Goal: Information Seeking & Learning: Learn about a topic

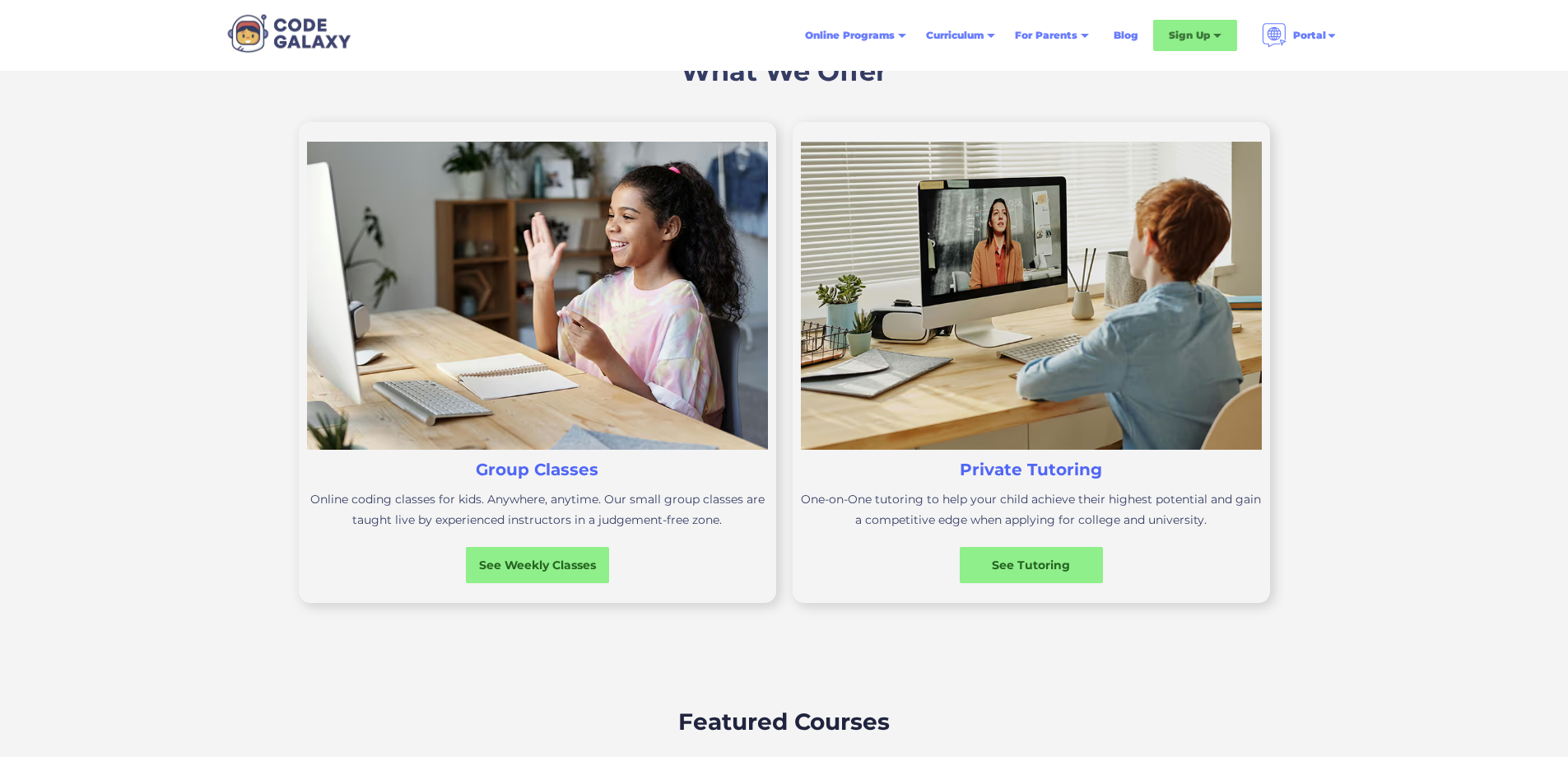
scroll to position [494, 0]
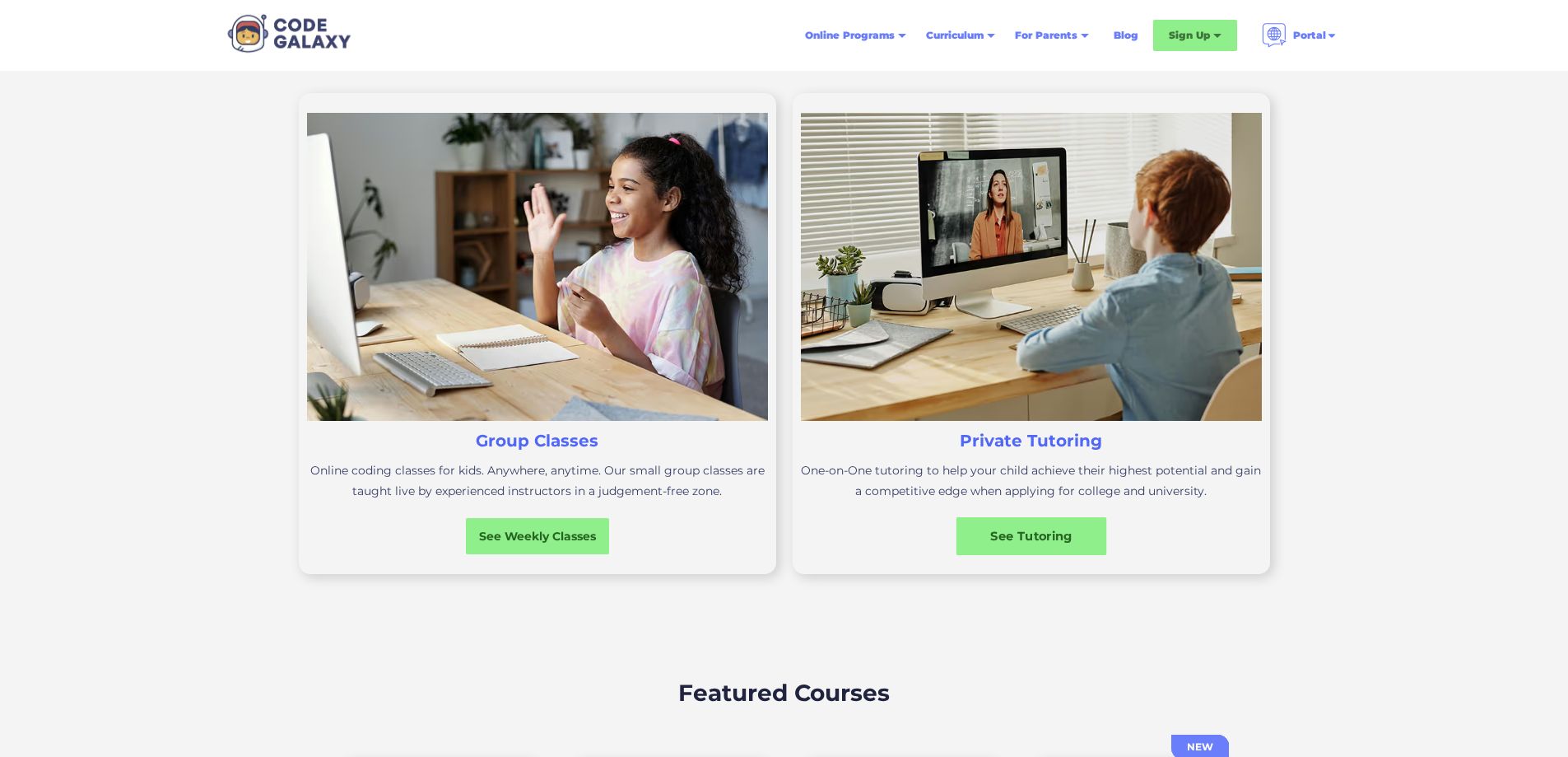
click at [1049, 555] on div "See Tutoring" at bounding box center [1031, 536] width 151 height 38
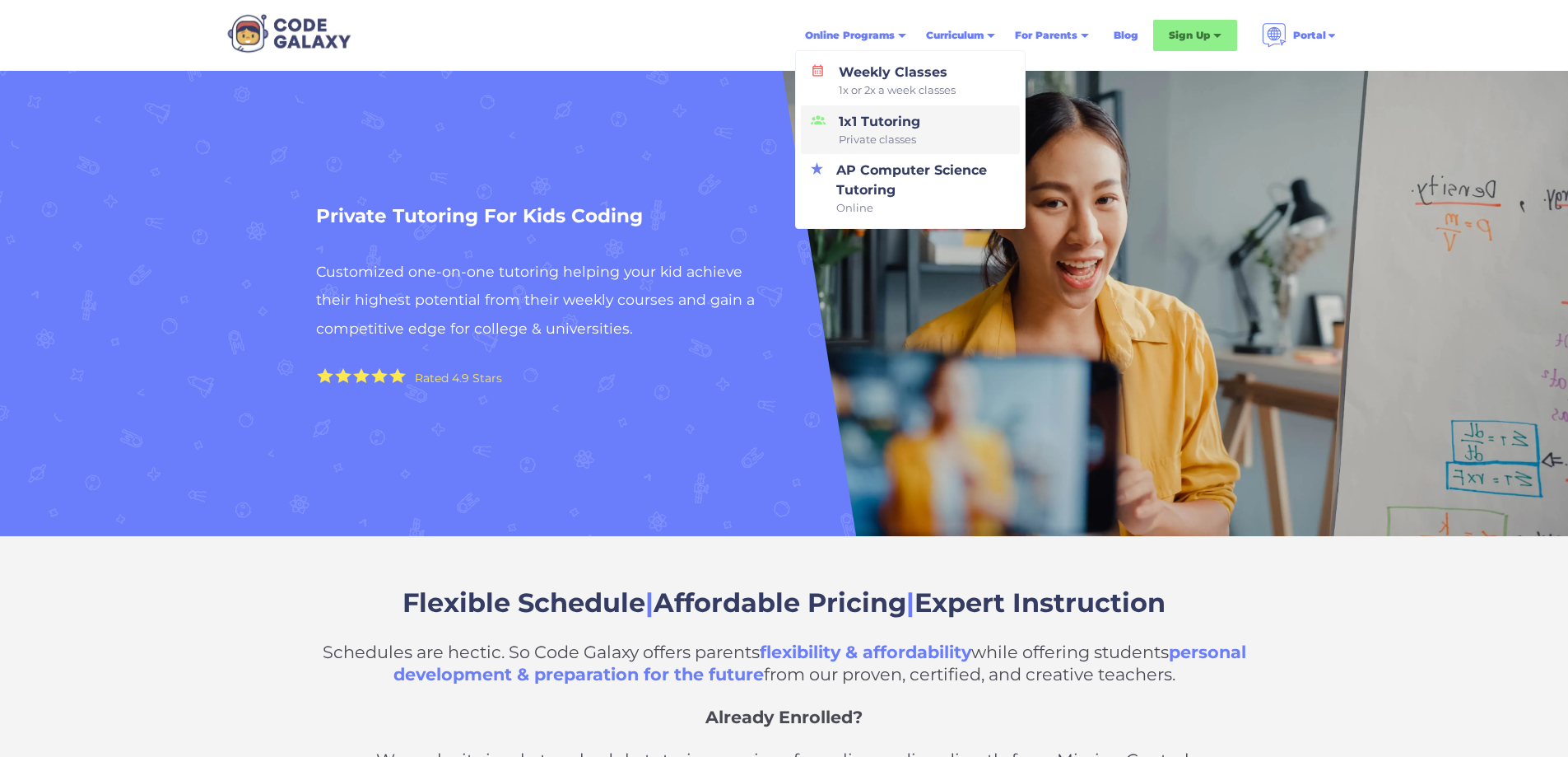
click at [878, 124] on div "1x1 Tutoring Private classes" at bounding box center [876, 130] width 88 height 36
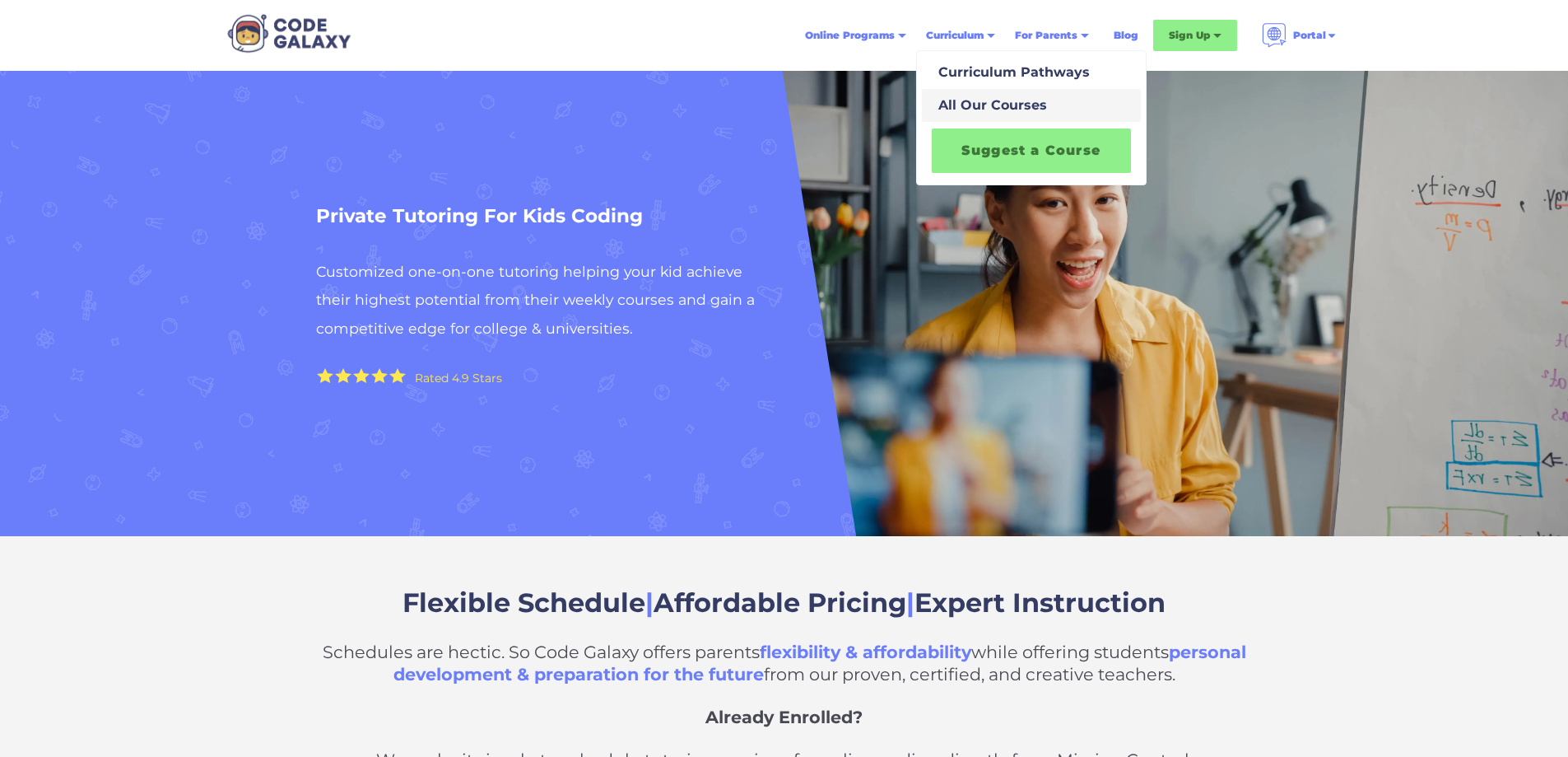
click at [954, 102] on div "All Our Courses" at bounding box center [989, 105] width 115 height 20
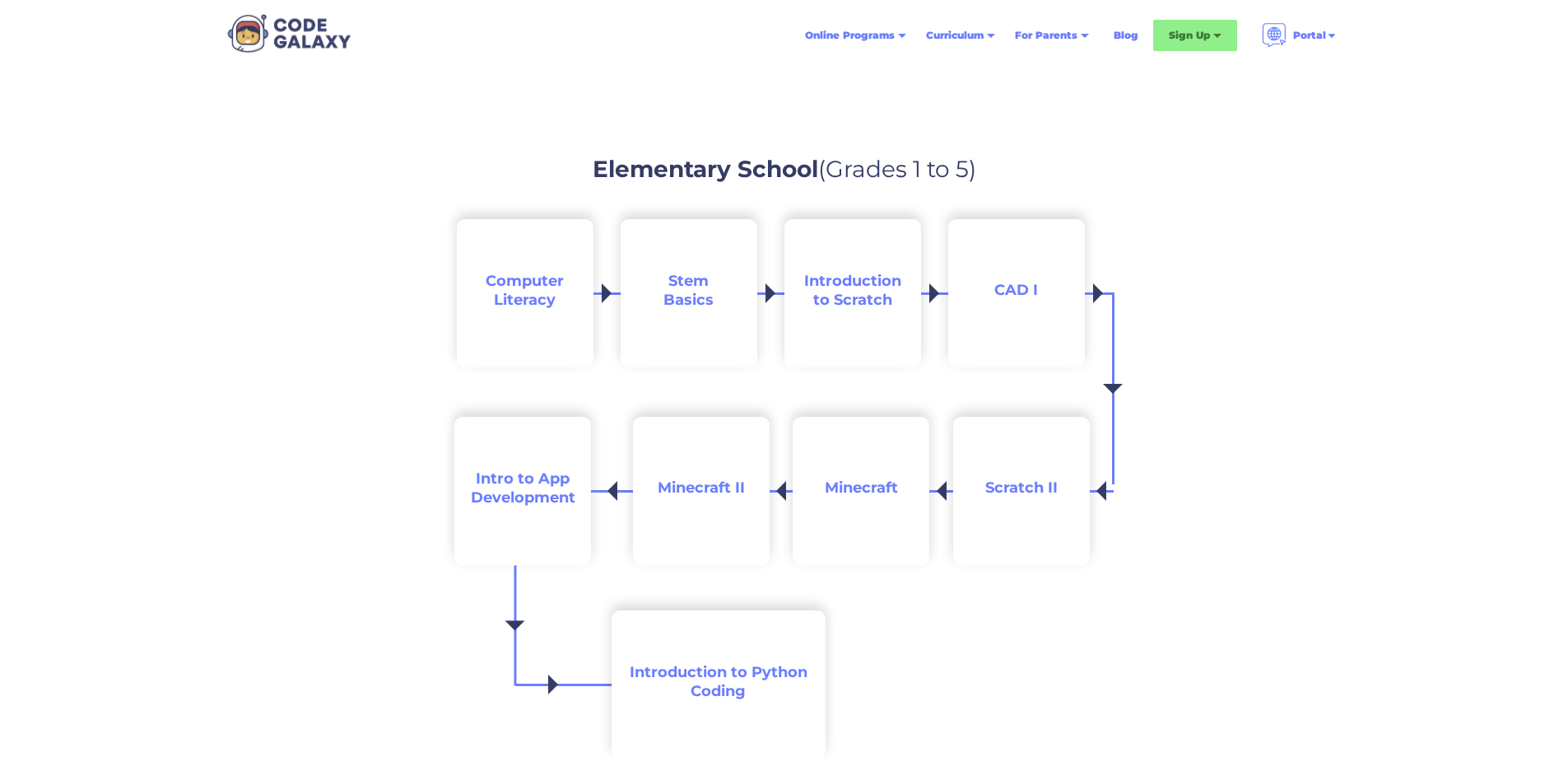
scroll to position [1647, 0]
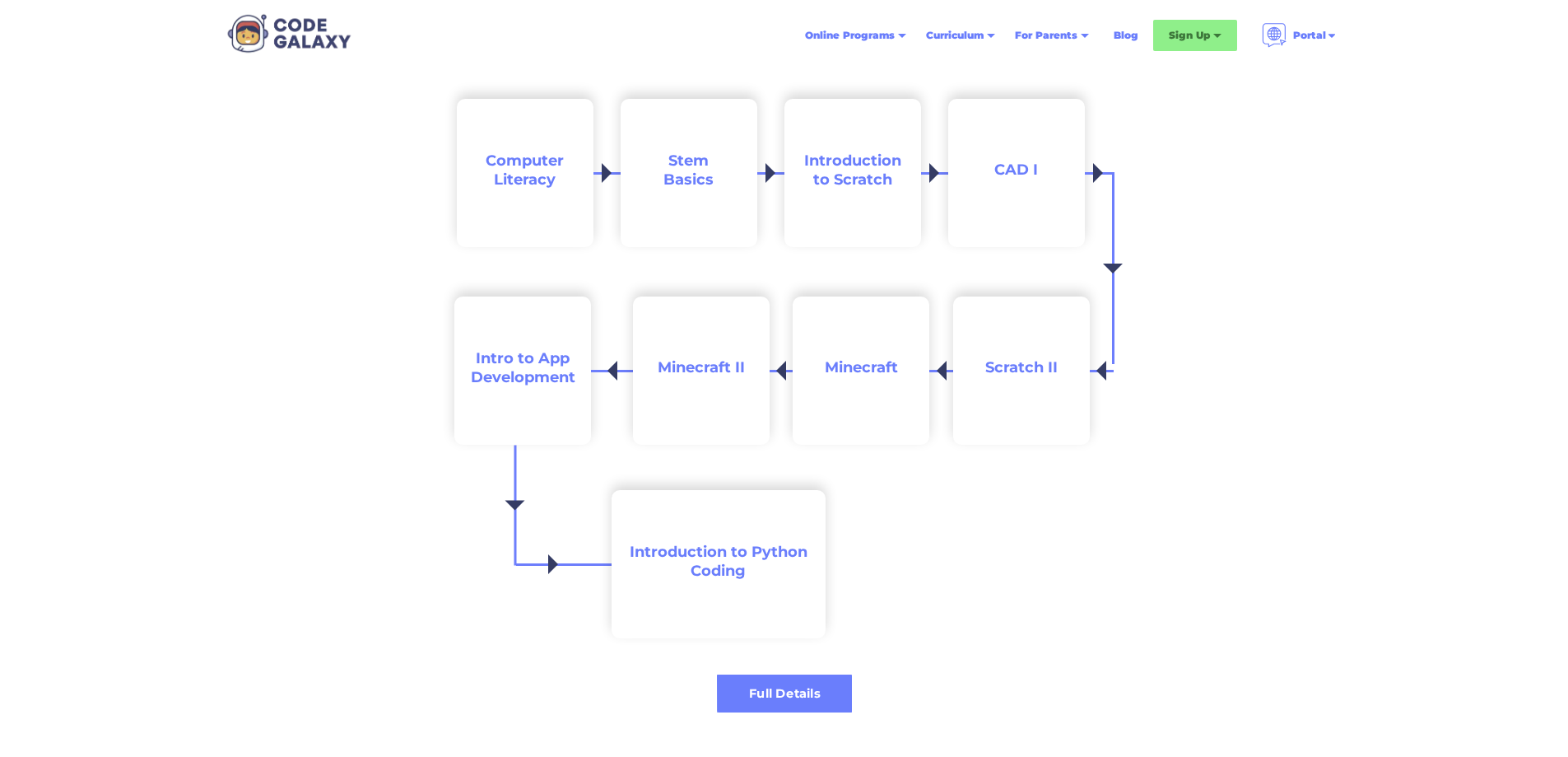
click at [837, 683] on div "Full Details" at bounding box center [784, 693] width 135 height 38
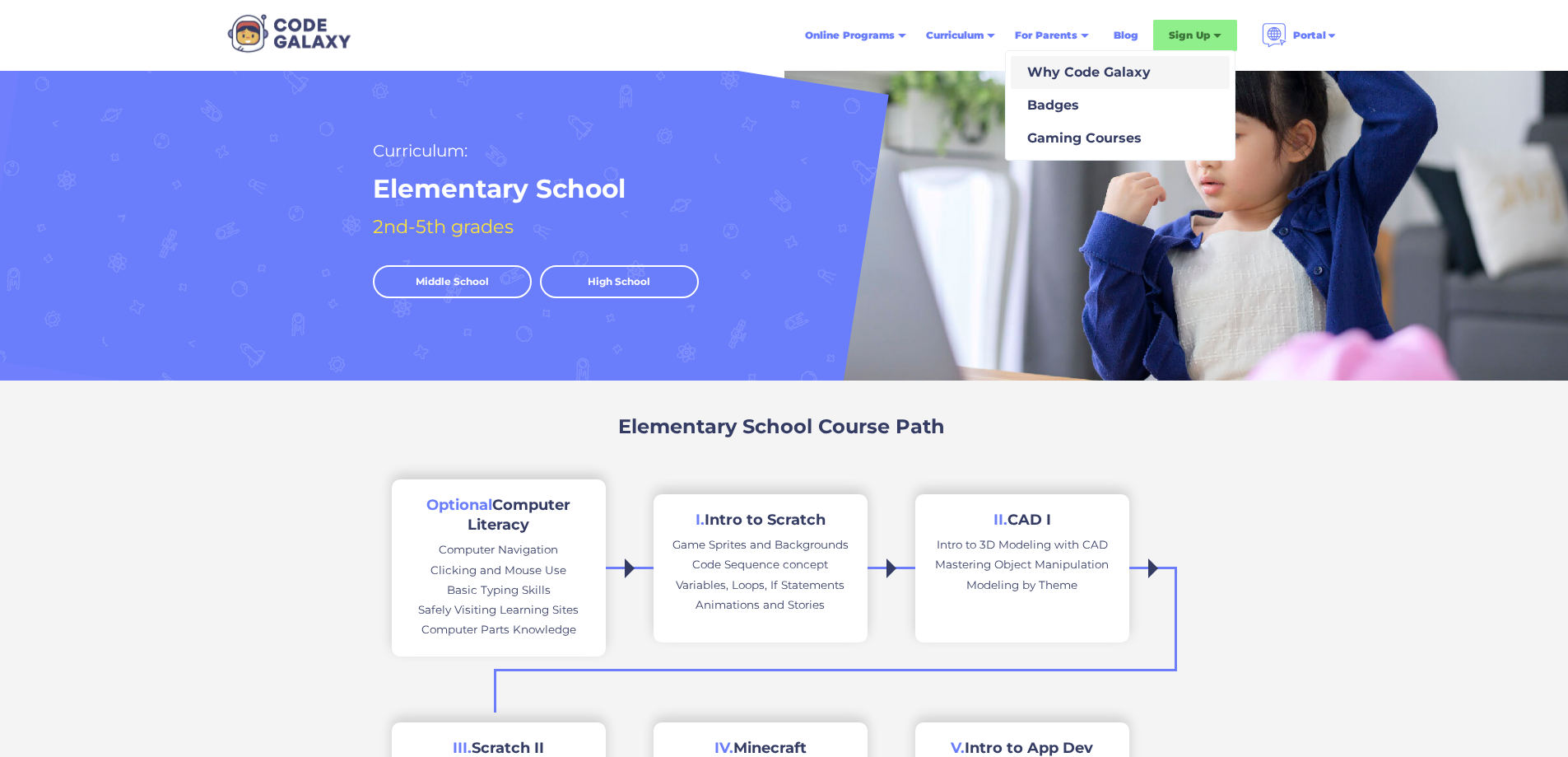
click at [1086, 66] on div "Why Code Galaxy" at bounding box center [1085, 73] width 130 height 20
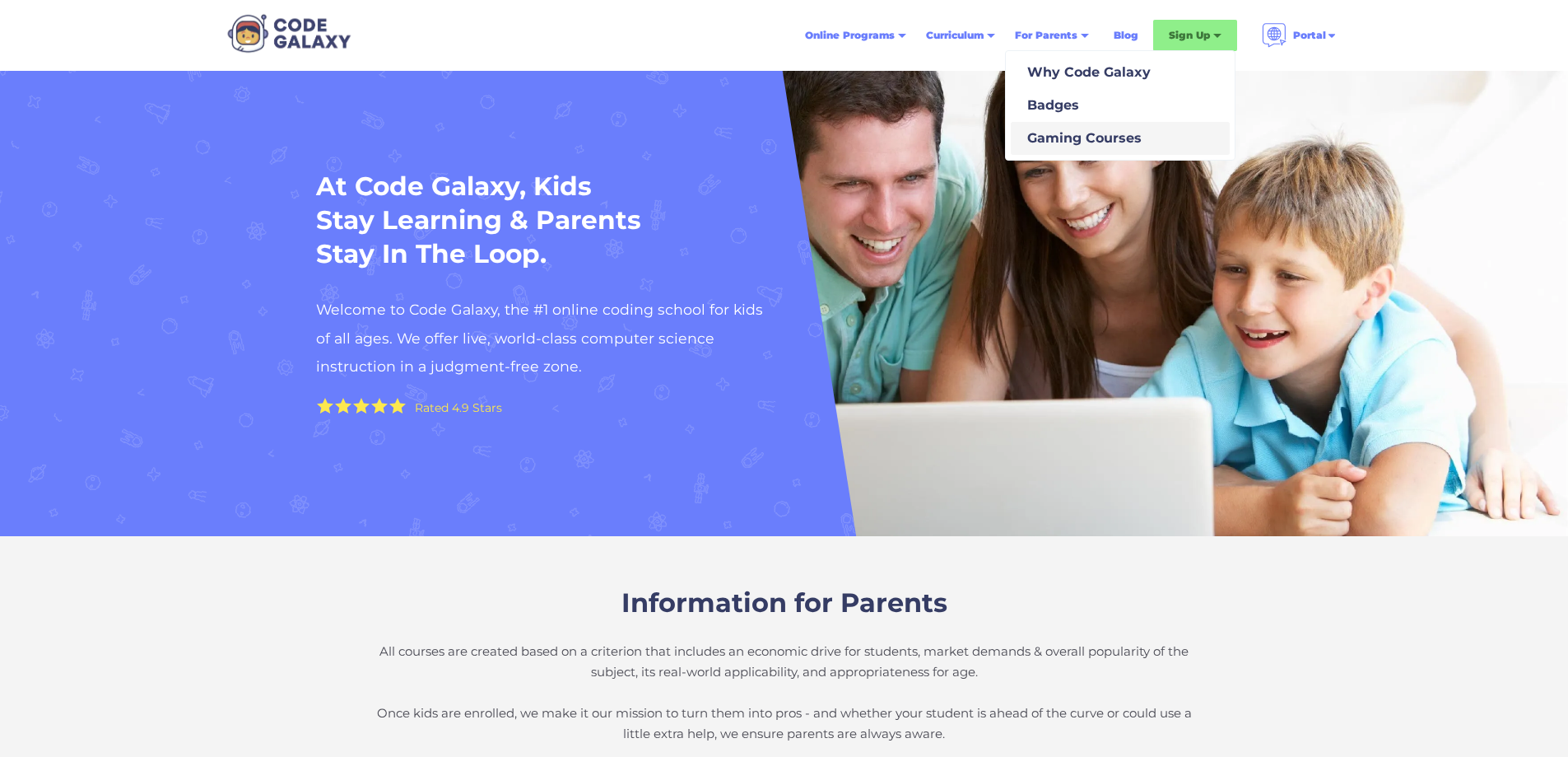
click at [1088, 144] on div "Gaming Courses" at bounding box center [1081, 138] width 121 height 20
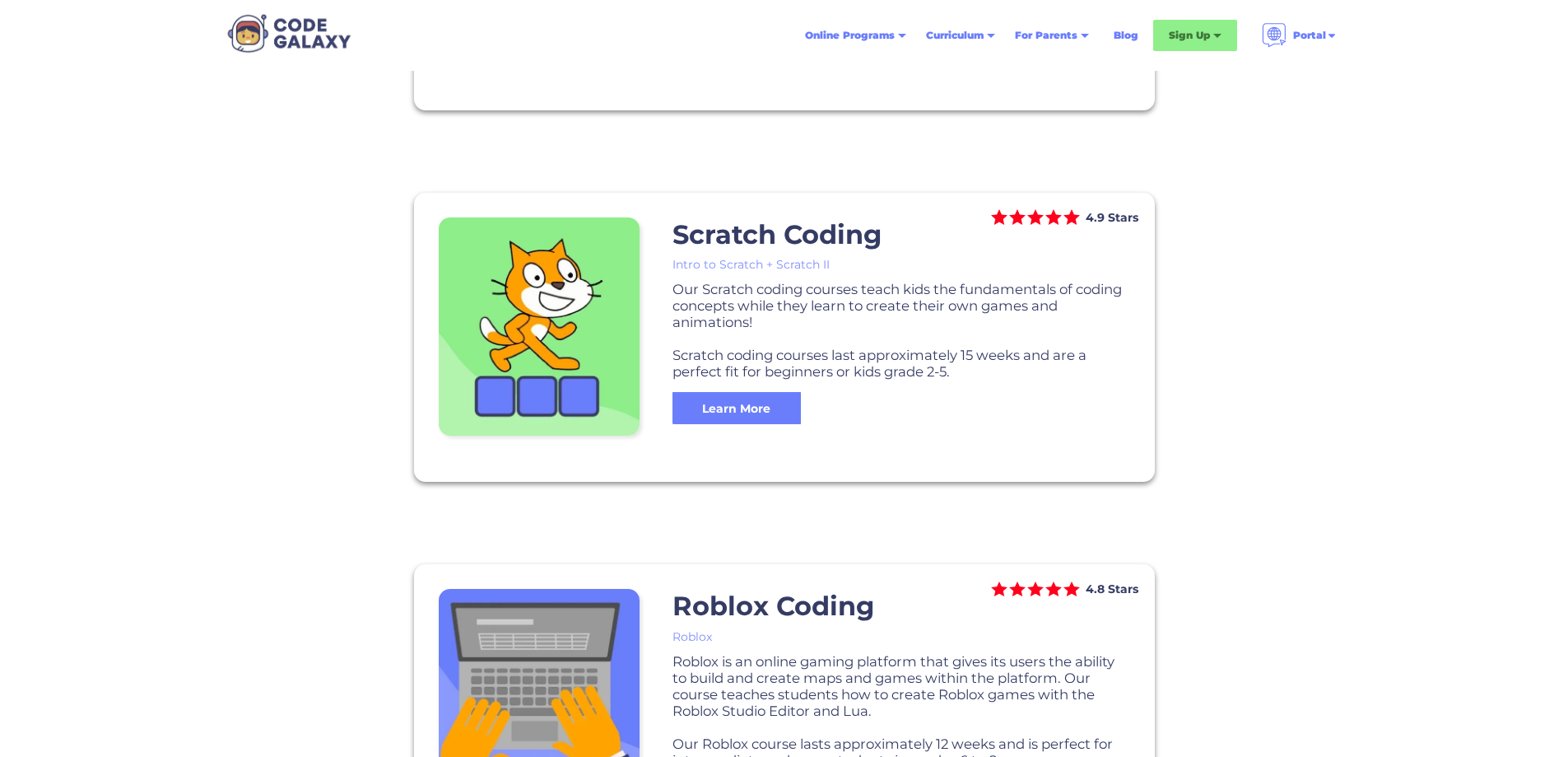
scroll to position [906, 0]
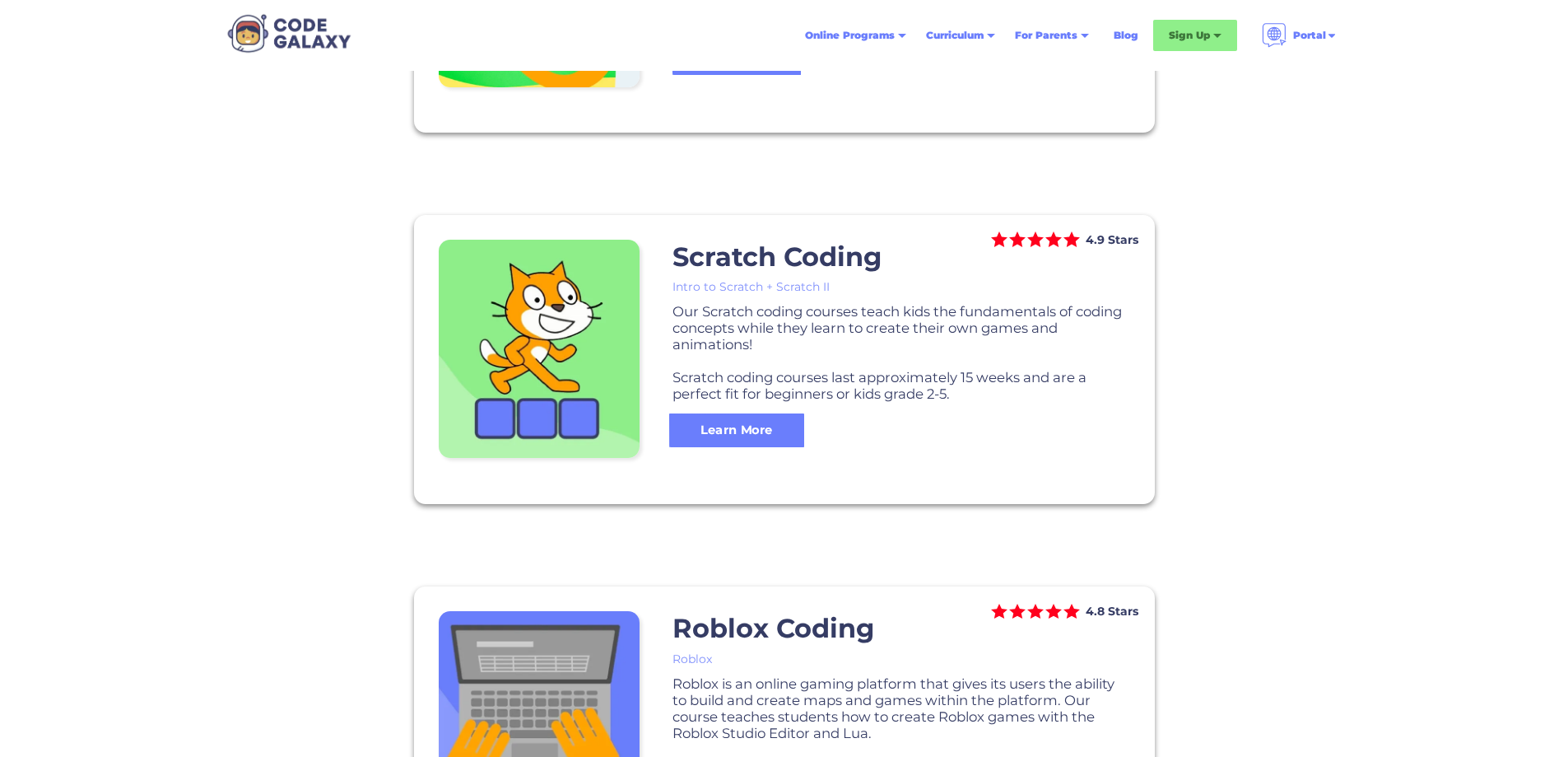
click at [737, 425] on div "Learn More" at bounding box center [737, 430] width 135 height 17
